Goal: Task Accomplishment & Management: Use online tool/utility

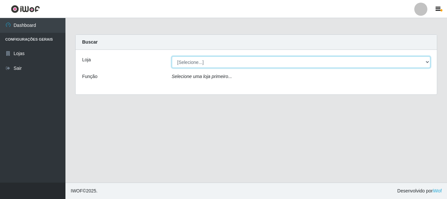
click at [427, 62] on select "[Selecione...] [GEOGRAPHIC_DATA] [GEOGRAPHIC_DATA]" at bounding box center [301, 61] width 259 height 11
select select "64"
click at [172, 56] on select "[Selecione...] [GEOGRAPHIC_DATA] [GEOGRAPHIC_DATA]" at bounding box center [301, 61] width 259 height 11
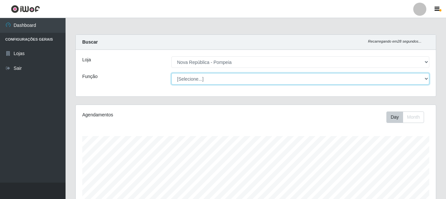
click at [424, 77] on select "[Selecione...] Balconista Operador de Caixa Recepcionista Repositor" at bounding box center [300, 78] width 258 height 11
select select "22"
click at [171, 73] on select "[Selecione...] Balconista Operador de Caixa Recepcionista Repositor" at bounding box center [300, 78] width 258 height 11
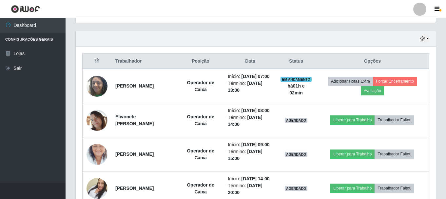
scroll to position [220, 0]
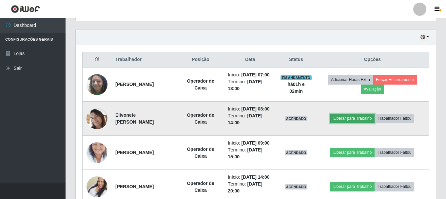
click at [358, 123] on button "Liberar para Trabalho" at bounding box center [352, 118] width 44 height 9
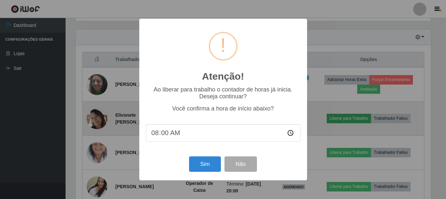
scroll to position [136, 357]
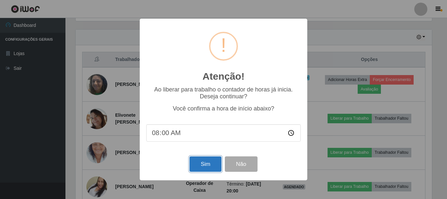
click at [204, 166] on button "Sim" at bounding box center [206, 163] width 32 height 15
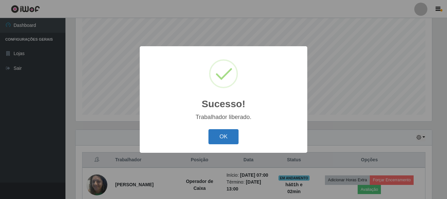
click at [233, 140] on button "OK" at bounding box center [224, 136] width 30 height 15
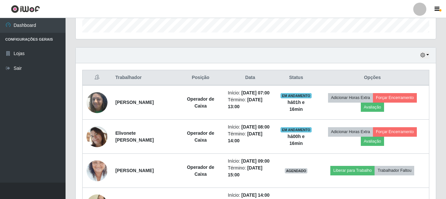
scroll to position [199, 0]
